Goal: Information Seeking & Learning: Learn about a topic

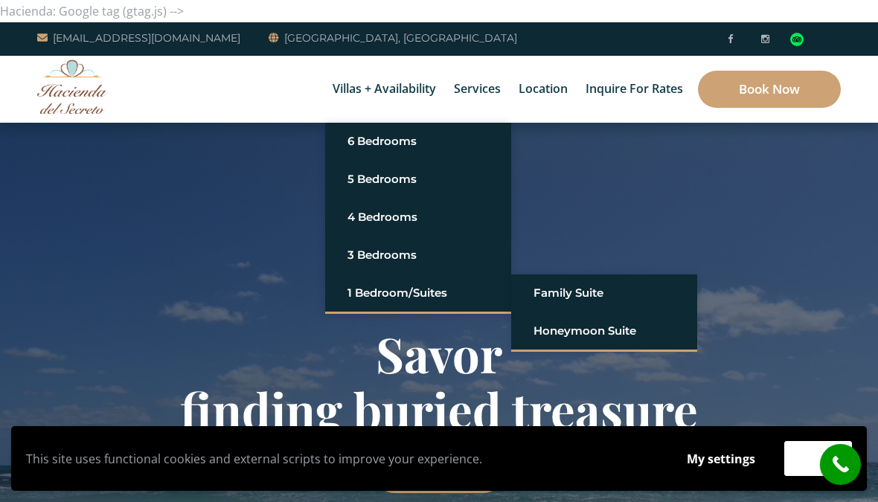
click at [558, 324] on link "Honeymoon Suite" at bounding box center [604, 331] width 141 height 27
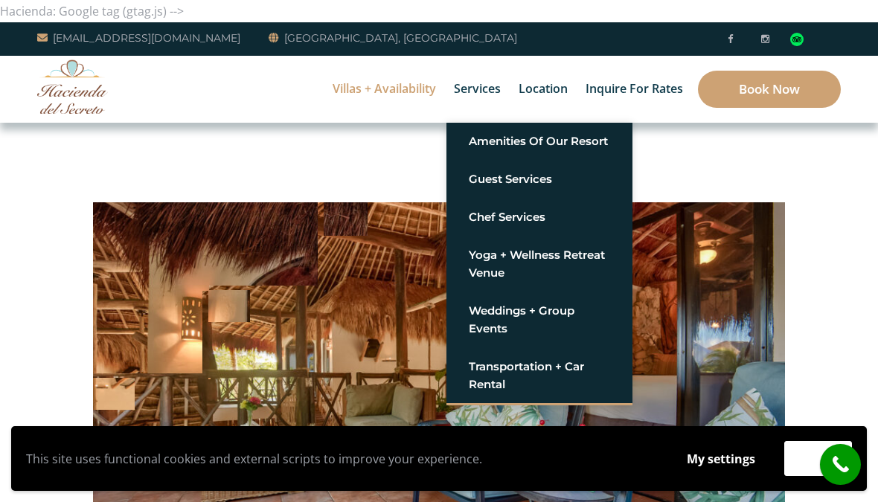
click at [488, 138] on link "Amenities of Our Resort" at bounding box center [539, 141] width 141 height 27
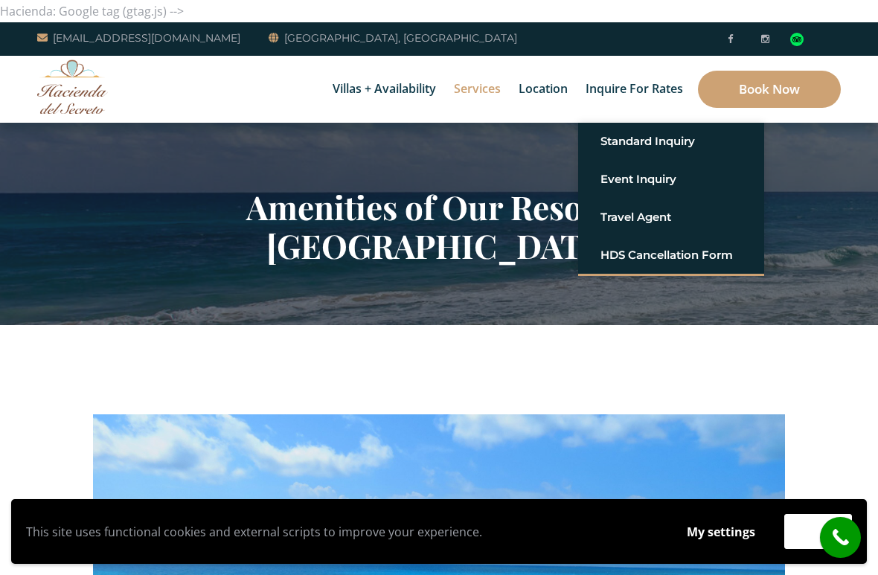
click at [613, 138] on link "Standard Inquiry" at bounding box center [671, 141] width 141 height 27
